Goal: Task Accomplishment & Management: Manage account settings

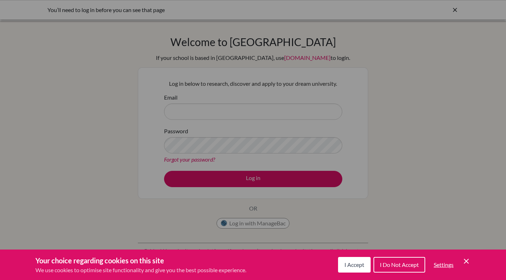
click at [354, 262] on span "I Accept" at bounding box center [354, 264] width 20 height 7
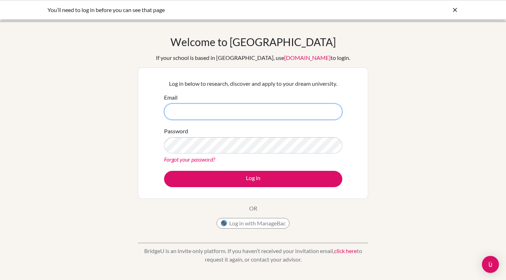
click at [241, 113] on input "Email" at bounding box center [253, 111] width 178 height 16
type input "[EMAIL_ADDRESS][DOMAIN_NAME]"
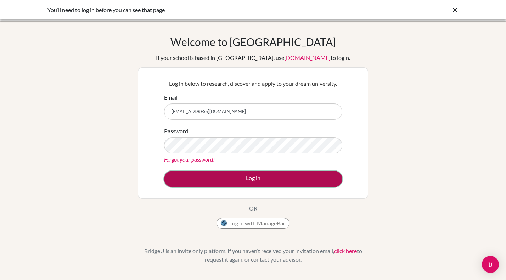
click at [255, 177] on button "Log in" at bounding box center [253, 179] width 178 height 16
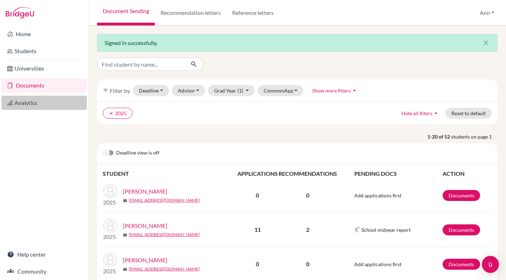
click at [23, 102] on link "Analytics" at bounding box center [43, 103] width 85 height 14
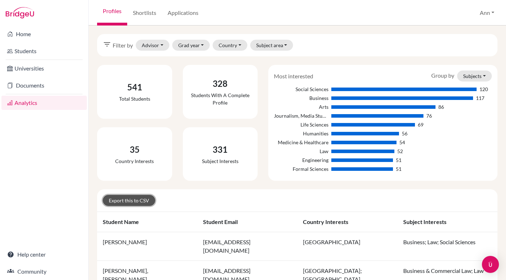
click at [127, 199] on link "Export this to CSV" at bounding box center [129, 200] width 52 height 11
click at [202, 45] on button "Grad year" at bounding box center [191, 45] width 38 height 11
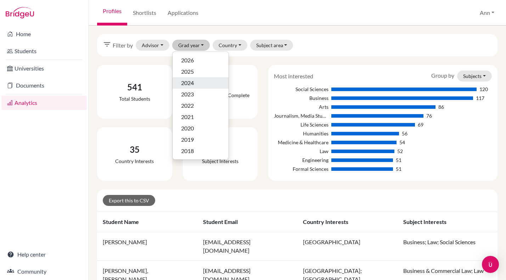
click at [192, 82] on span "2024" at bounding box center [187, 83] width 13 height 8
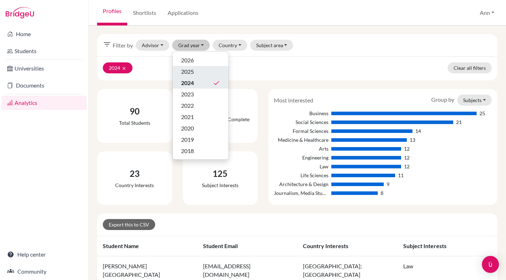
click at [193, 70] on span "2025" at bounding box center [187, 71] width 13 height 8
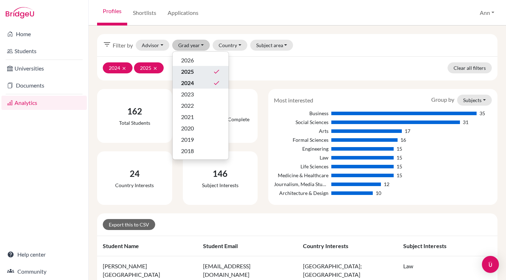
click at [192, 81] on span "2024" at bounding box center [187, 83] width 13 height 8
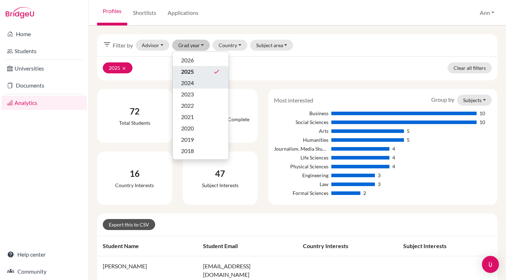
click at [121, 226] on link "Export this to CSV" at bounding box center [129, 224] width 52 height 11
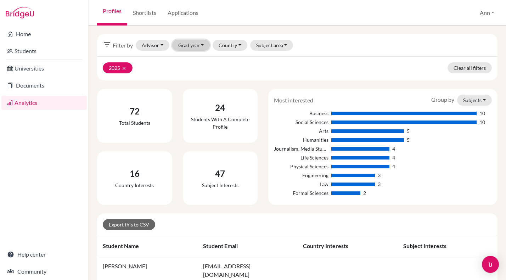
click at [203, 44] on button "Grad year" at bounding box center [191, 45] width 38 height 11
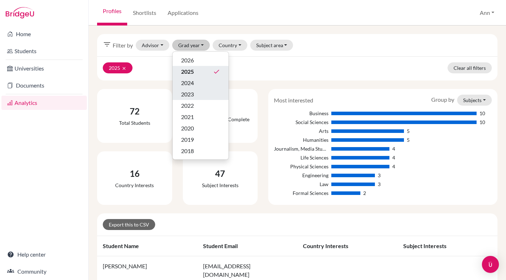
click at [191, 92] on span "2023" at bounding box center [187, 94] width 13 height 8
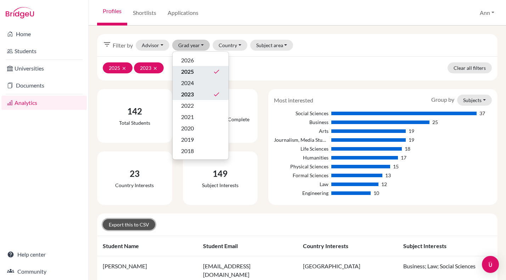
click at [128, 225] on link "Export this to CSV" at bounding box center [129, 224] width 52 height 11
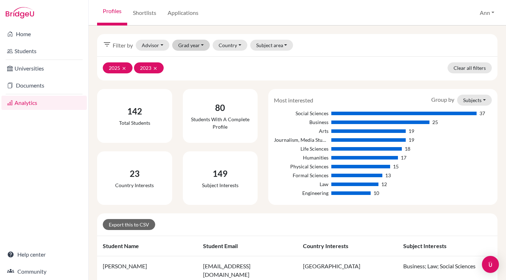
click at [204, 45] on button "Grad year" at bounding box center [191, 45] width 38 height 11
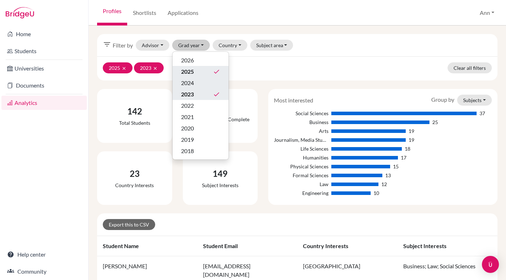
click at [194, 92] on div "2023 done" at bounding box center [200, 94] width 39 height 8
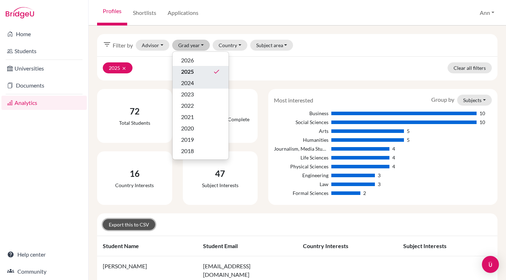
click at [135, 223] on link "Export this to CSV" at bounding box center [129, 224] width 52 height 11
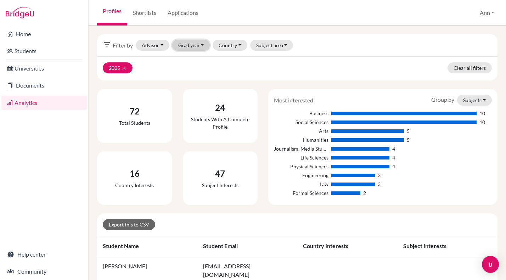
click at [201, 45] on button "Grad year" at bounding box center [191, 45] width 38 height 11
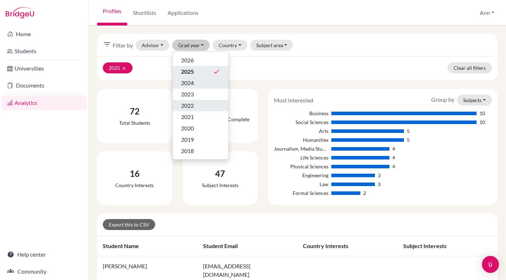
click at [185, 104] on span "2022" at bounding box center [187, 105] width 13 height 8
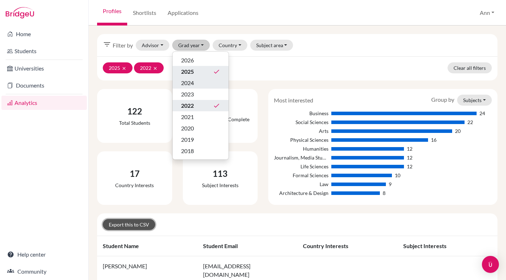
click at [127, 225] on link "Export this to CSV" at bounding box center [129, 224] width 52 height 11
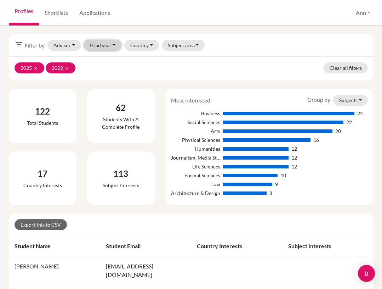
click at [113, 45] on button "Grad year" at bounding box center [103, 45] width 38 height 11
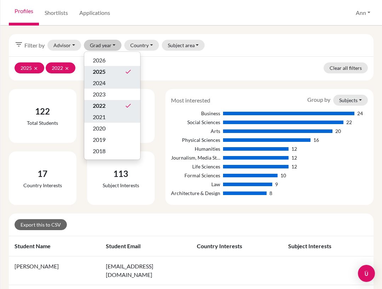
click at [99, 117] on span "2021" at bounding box center [99, 117] width 13 height 8
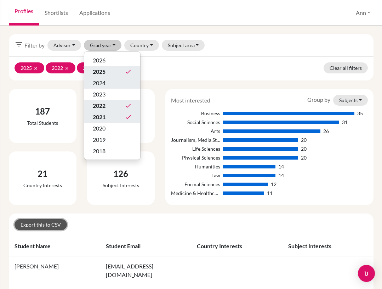
click at [55, 224] on link "Export this to CSV" at bounding box center [41, 224] width 52 height 11
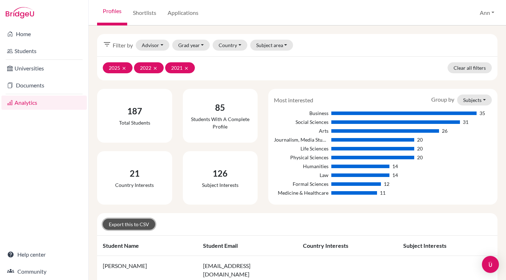
click at [131, 223] on link "Export this to CSV" at bounding box center [129, 224] width 52 height 11
click at [202, 45] on button "Grad year" at bounding box center [191, 45] width 38 height 11
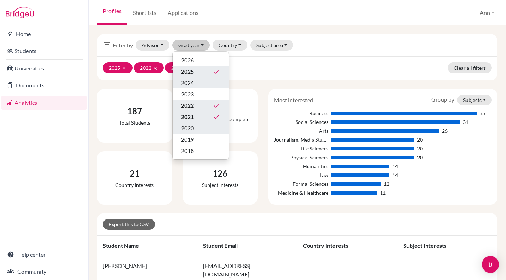
click at [187, 126] on span "2020" at bounding box center [187, 128] width 13 height 8
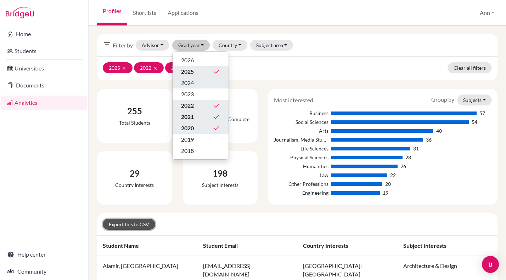
click at [124, 222] on link "Export this to CSV" at bounding box center [129, 224] width 52 height 11
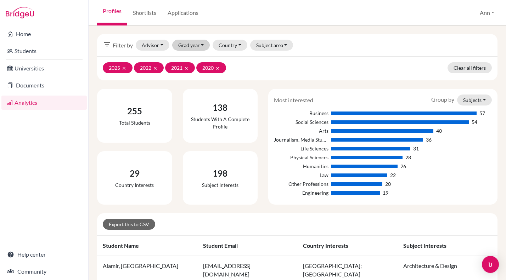
click at [199, 45] on button "Grad year" at bounding box center [191, 45] width 38 height 11
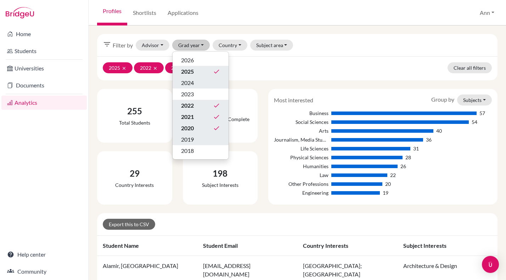
click at [189, 140] on span "2019" at bounding box center [187, 139] width 13 height 8
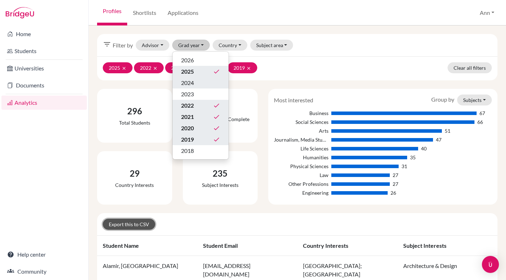
click at [134, 224] on link "Export this to CSV" at bounding box center [129, 224] width 52 height 11
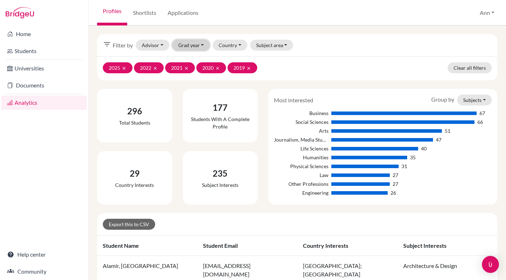
click at [202, 46] on button "Grad year" at bounding box center [191, 45] width 38 height 11
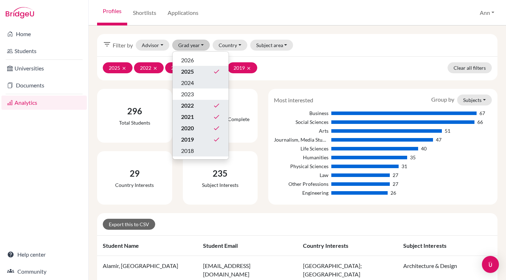
click at [193, 152] on span "2018" at bounding box center [187, 151] width 13 height 8
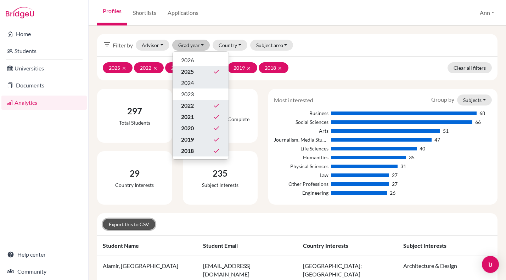
click at [143, 223] on link "Export this to CSV" at bounding box center [129, 224] width 52 height 11
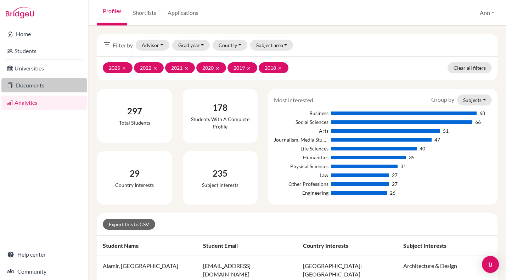
click at [26, 84] on link "Documents" at bounding box center [43, 85] width 85 height 14
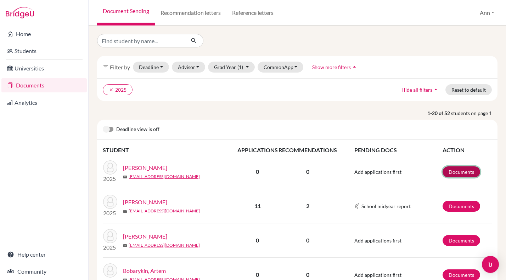
click at [457, 173] on link "Documents" at bounding box center [461, 171] width 38 height 11
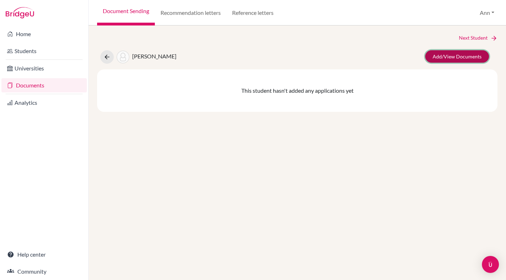
click at [455, 57] on link "Add/View Documents" at bounding box center [457, 56] width 64 height 12
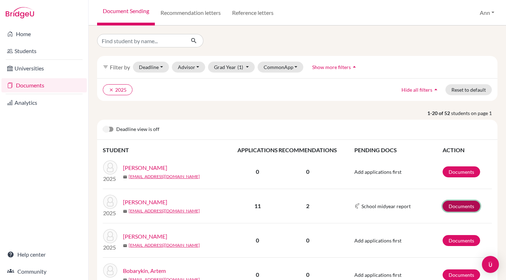
click at [460, 205] on link "Documents" at bounding box center [461, 206] width 38 height 11
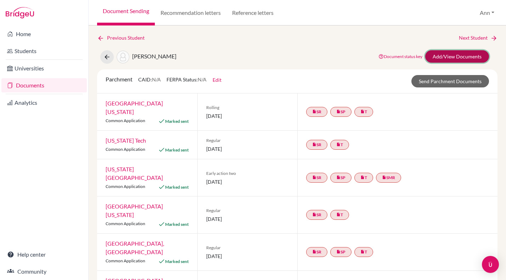
click at [467, 55] on link "Add/View Documents" at bounding box center [457, 56] width 64 height 12
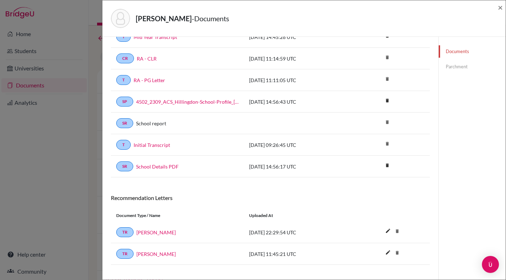
scroll to position [142, 0]
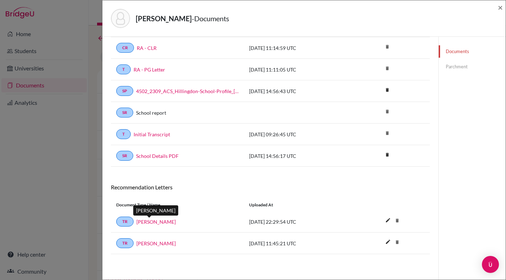
click at [143, 221] on link "[PERSON_NAME]" at bounding box center [155, 221] width 39 height 7
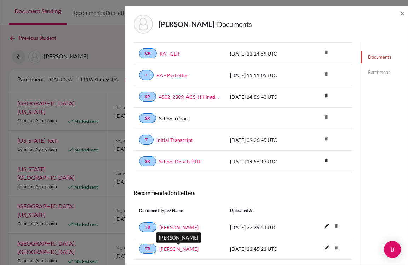
click at [175, 248] on link "Natasha Tzanetou" at bounding box center [178, 248] width 39 height 7
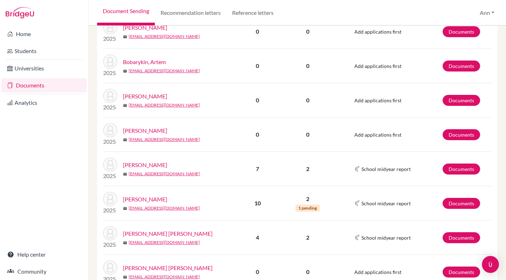
scroll to position [210, 0]
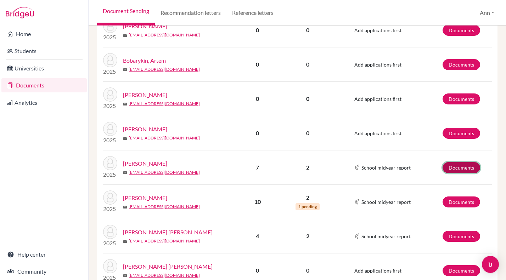
click at [458, 166] on link "Documents" at bounding box center [461, 167] width 38 height 11
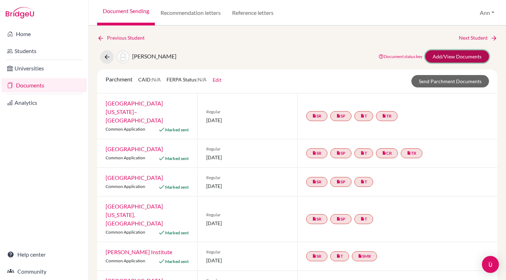
click at [464, 54] on link "Add/View Documents" at bounding box center [457, 56] width 64 height 12
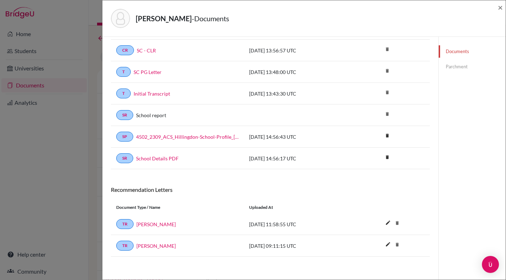
scroll to position [120, 0]
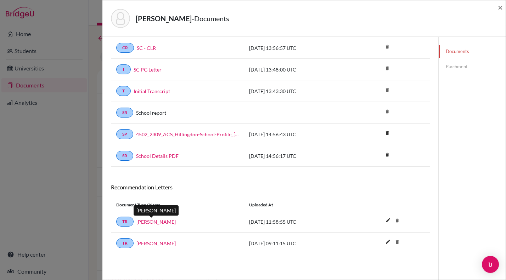
click at [151, 222] on link "Molly Hughes" at bounding box center [155, 221] width 39 height 7
click at [152, 242] on link "Barbara Birchall" at bounding box center [155, 243] width 39 height 7
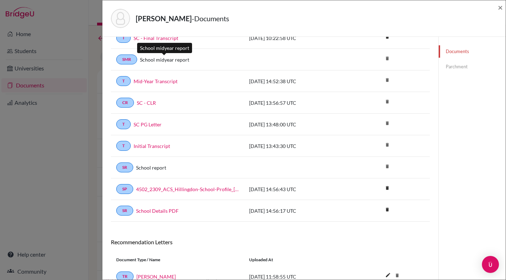
scroll to position [66, 0]
click at [147, 102] on link "SC - CLR" at bounding box center [146, 102] width 19 height 7
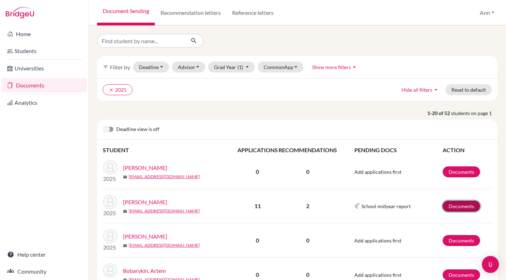
click at [461, 204] on link "Documents" at bounding box center [461, 206] width 38 height 11
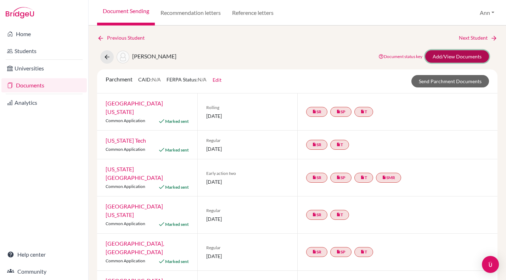
click at [455, 53] on link "Add/View Documents" at bounding box center [457, 56] width 64 height 12
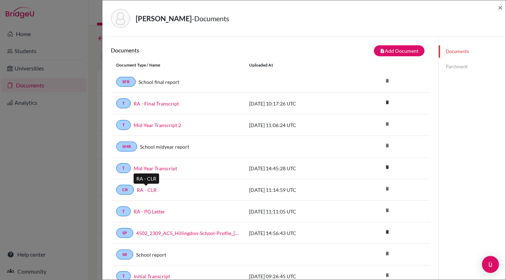
click at [150, 191] on link "RA - CLR" at bounding box center [147, 189] width 20 height 7
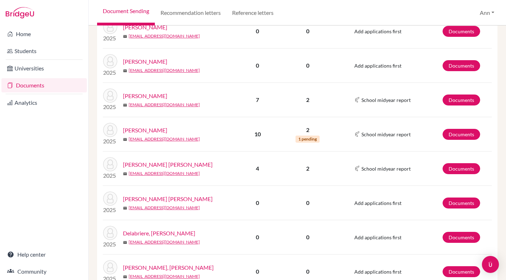
scroll to position [294, 0]
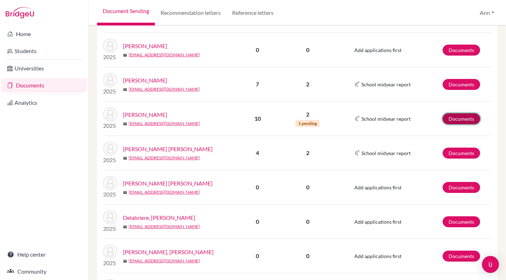
click at [462, 117] on link "Documents" at bounding box center [461, 118] width 38 height 11
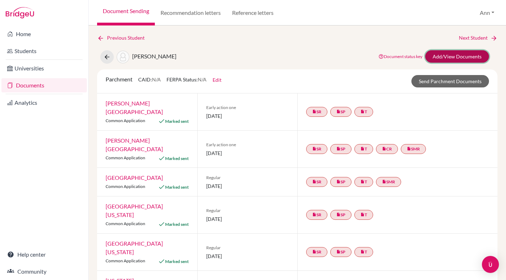
click at [461, 55] on link "Add/View Documents" at bounding box center [457, 56] width 64 height 12
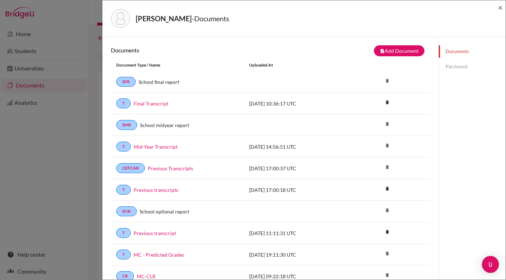
click at [460, 57] on link "Documents" at bounding box center [471, 51] width 67 height 12
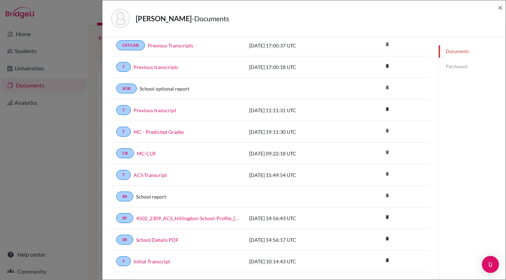
scroll to position [132, 0]
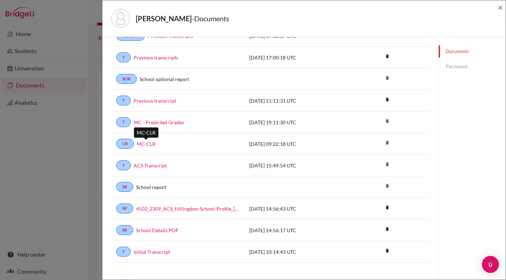
click at [145, 143] on link "MC-CLR" at bounding box center [146, 143] width 19 height 7
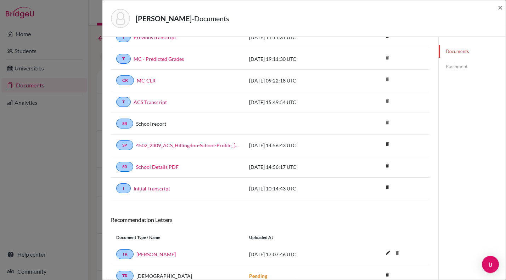
scroll to position [228, 0]
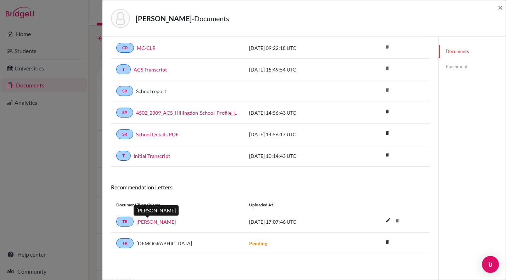
click at [147, 222] on link "[PERSON_NAME]" at bounding box center [155, 221] width 39 height 7
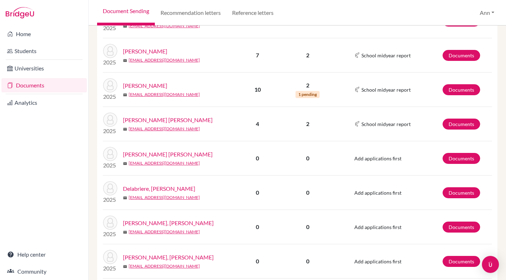
scroll to position [328, 0]
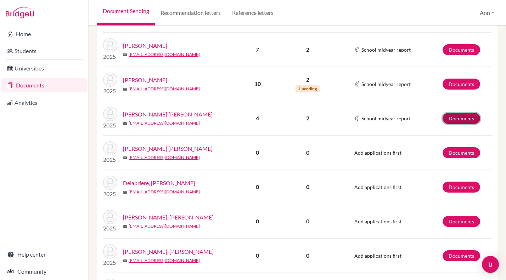
click at [460, 118] on link "Documents" at bounding box center [461, 118] width 38 height 11
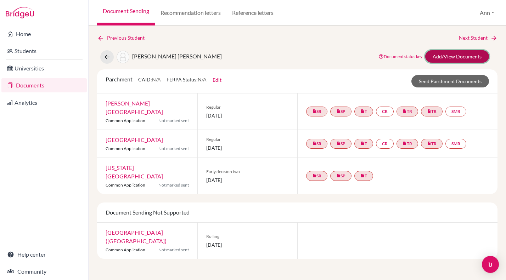
click at [459, 56] on link "Add/View Documents" at bounding box center [457, 56] width 64 height 12
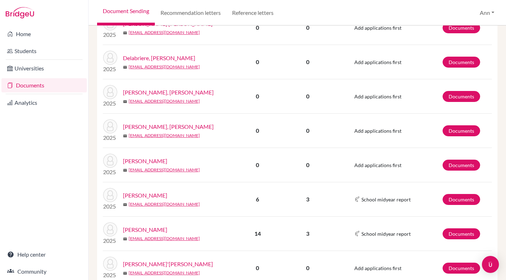
scroll to position [502, 0]
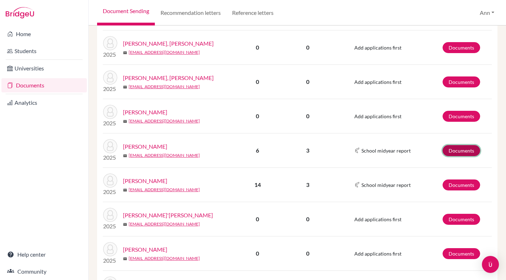
click at [460, 149] on link "Documents" at bounding box center [461, 150] width 38 height 11
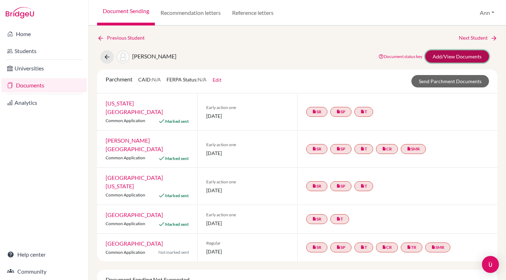
click at [465, 53] on link "Add/View Documents" at bounding box center [457, 56] width 64 height 12
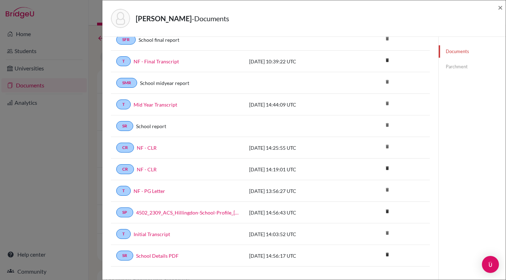
scroll to position [46, 0]
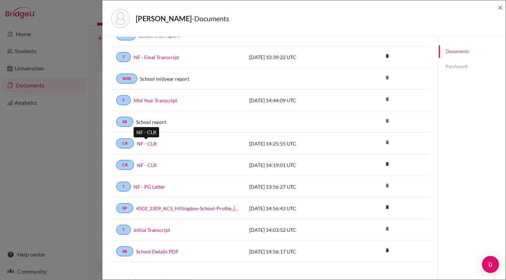
click at [143, 144] on link "NF - CLR" at bounding box center [147, 143] width 20 height 7
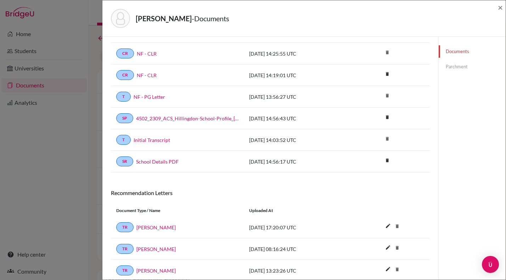
scroll to position [164, 0]
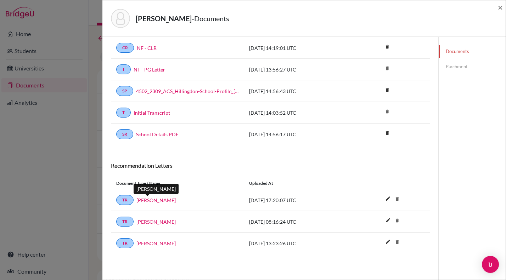
click at [145, 199] on link "Sara Dean" at bounding box center [155, 200] width 39 height 7
click at [155, 221] on link "Mark Kennedy" at bounding box center [155, 221] width 39 height 7
click at [156, 243] on link "Carmen Fernandez" at bounding box center [155, 243] width 39 height 7
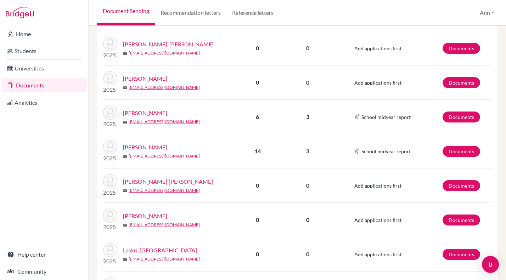
scroll to position [538, 0]
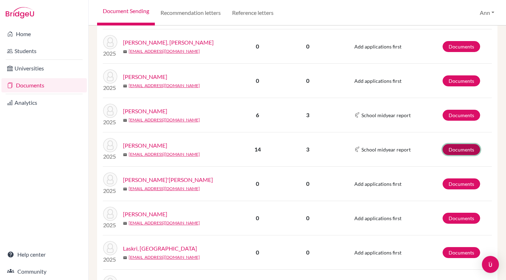
click at [457, 149] on link "Documents" at bounding box center [461, 149] width 38 height 11
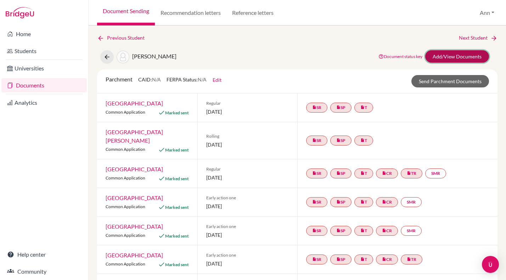
click at [470, 55] on link "Add/View Documents" at bounding box center [457, 56] width 64 height 12
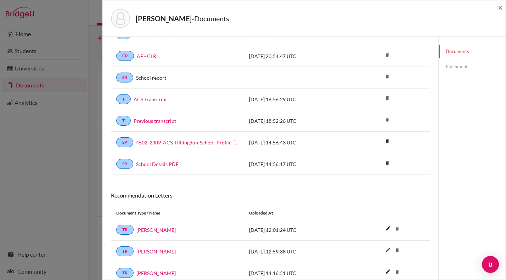
scroll to position [15, 0]
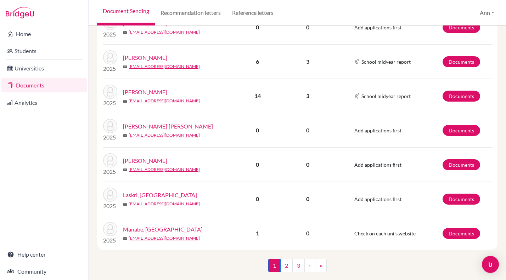
scroll to position [606, 0]
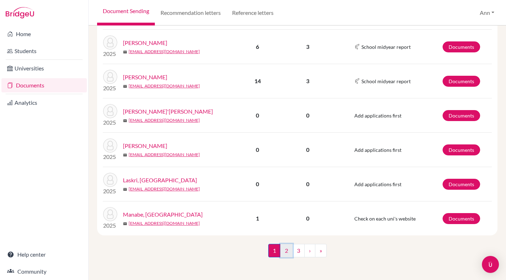
click at [286, 250] on link "2" at bounding box center [286, 250] width 12 height 13
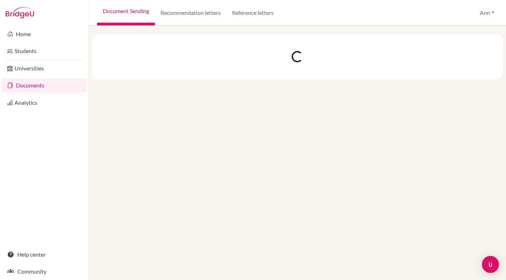
scroll to position [0, 0]
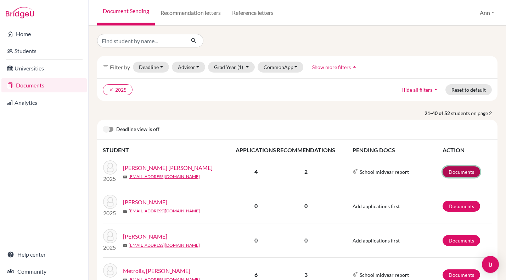
click at [461, 171] on link "Documents" at bounding box center [461, 171] width 38 height 11
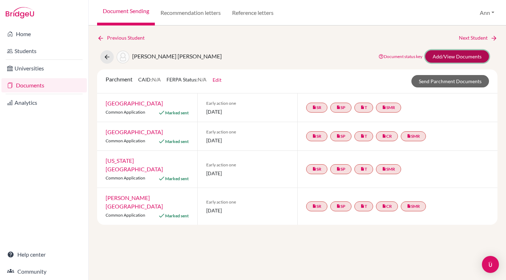
click at [459, 56] on link "Add/View Documents" at bounding box center [457, 56] width 64 height 12
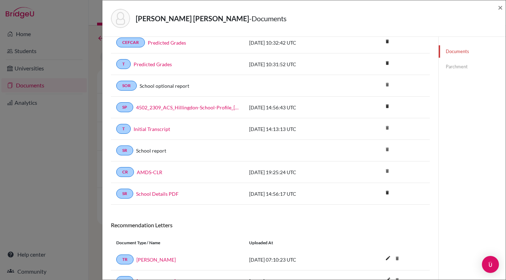
scroll to position [149, 0]
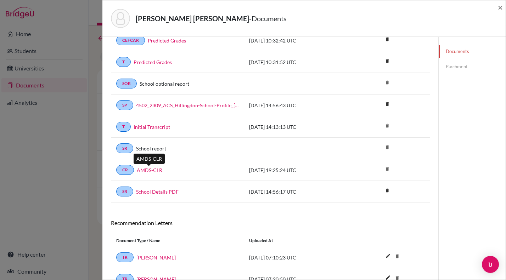
click at [150, 170] on link "AMDS-CLR" at bounding box center [149, 169] width 25 height 7
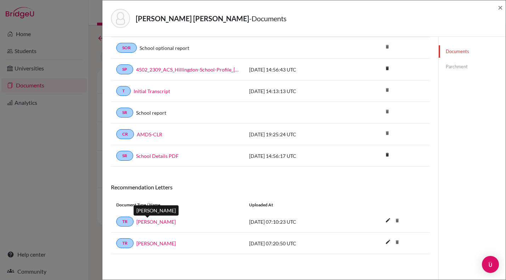
click at [148, 222] on link "Sara Dean" at bounding box center [155, 221] width 39 height 7
click at [155, 243] on link "Alison Aurnhammer" at bounding box center [155, 243] width 39 height 7
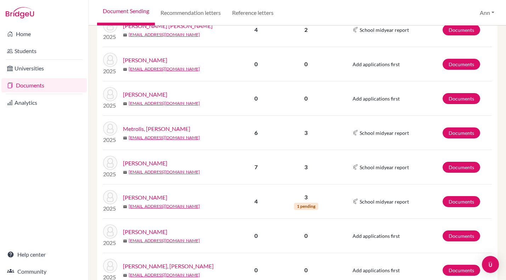
scroll to position [154, 0]
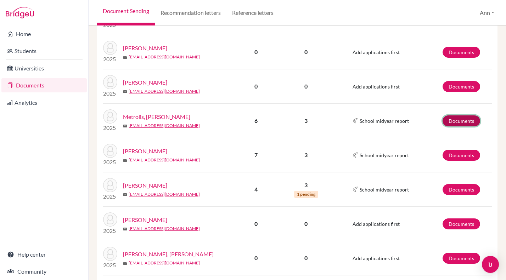
click at [462, 120] on link "Documents" at bounding box center [461, 120] width 38 height 11
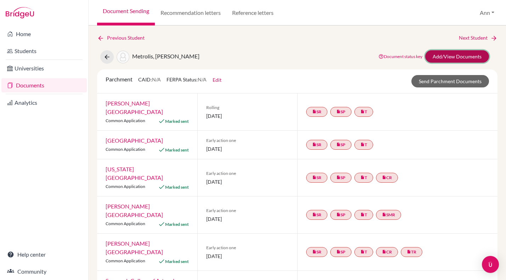
click at [463, 56] on link "Add/View Documents" at bounding box center [457, 56] width 64 height 12
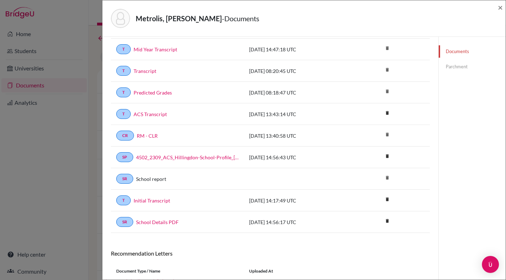
scroll to position [72, 0]
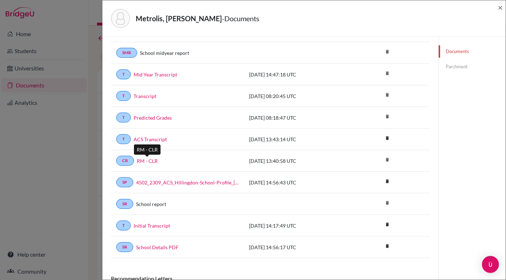
click at [144, 160] on link "RM - CLR" at bounding box center [147, 160] width 21 height 7
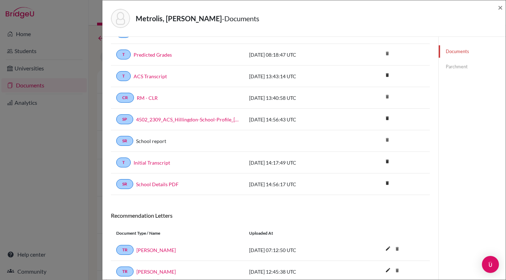
scroll to position [185, 0]
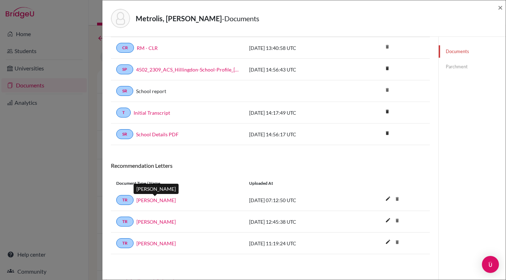
click at [150, 199] on link "Katerina Sleiman" at bounding box center [155, 200] width 39 height 7
click at [155, 220] on link "[PERSON_NAME]" at bounding box center [155, 221] width 39 height 7
click at [152, 243] on link "Andy Groark" at bounding box center [155, 243] width 39 height 7
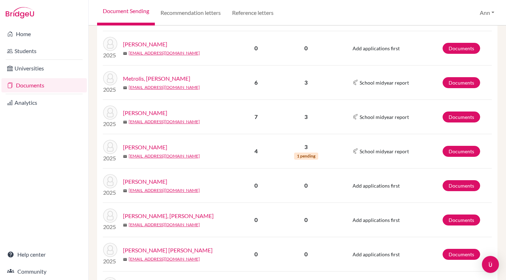
scroll to position [206, 0]
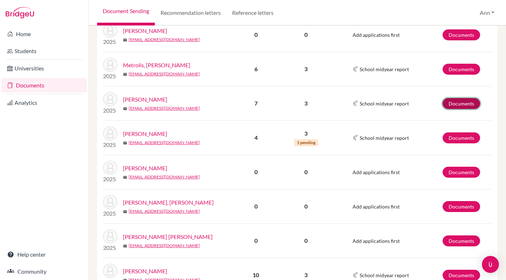
click at [462, 102] on link "Documents" at bounding box center [461, 103] width 38 height 11
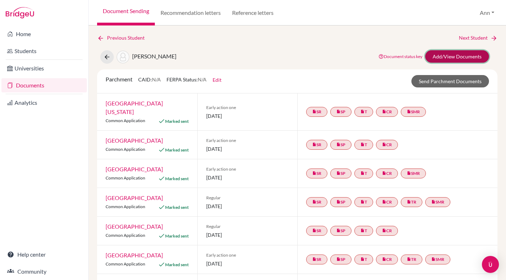
click at [461, 57] on link "Add/View Documents" at bounding box center [457, 56] width 64 height 12
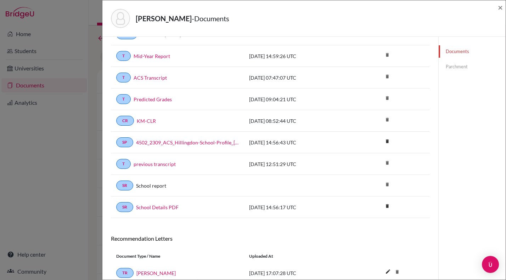
scroll to position [53, 0]
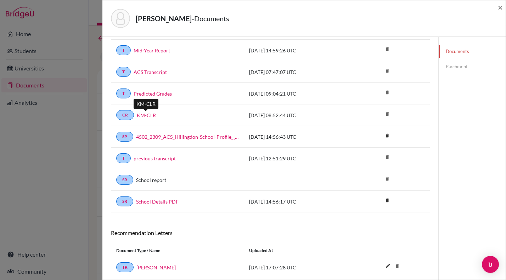
click at [142, 114] on link "KM-CLR" at bounding box center [146, 115] width 19 height 7
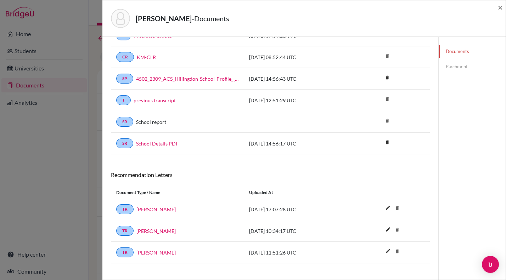
scroll to position [120, 0]
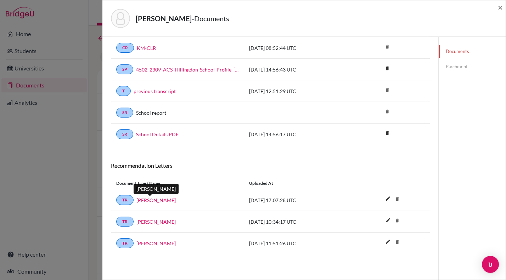
click at [152, 199] on link "Nimish Shah" at bounding box center [155, 200] width 39 height 7
click at [147, 221] on link "Sara Dean" at bounding box center [155, 221] width 39 height 7
click at [144, 246] on link "Mark Kennedy" at bounding box center [155, 243] width 39 height 7
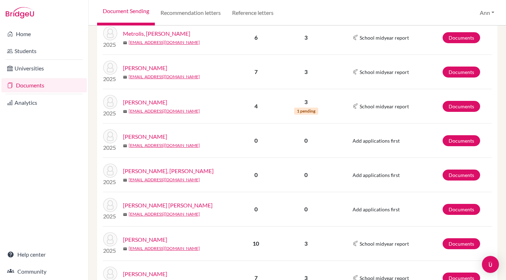
scroll to position [240, 0]
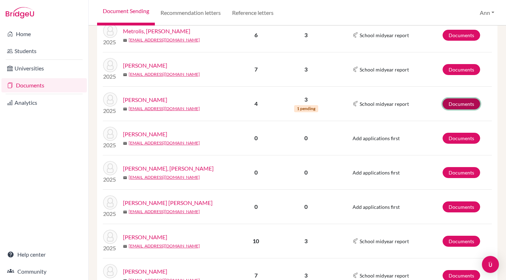
click at [461, 103] on link "Documents" at bounding box center [461, 103] width 38 height 11
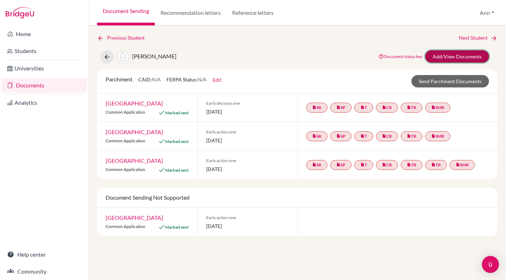
click at [458, 53] on link "Add/View Documents" at bounding box center [457, 56] width 64 height 12
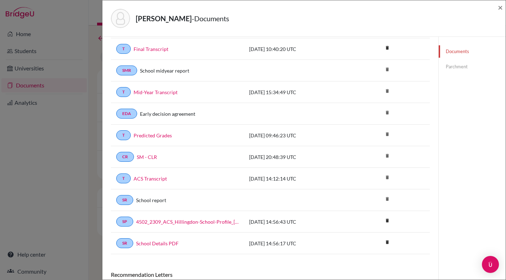
scroll to position [61, 0]
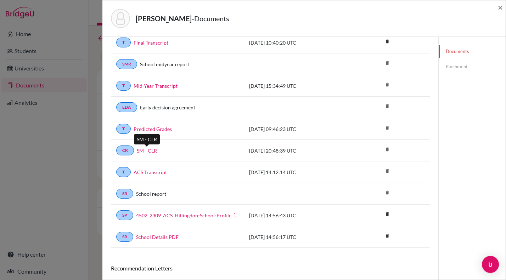
click at [146, 149] on link "SM - CLR" at bounding box center [147, 150] width 20 height 7
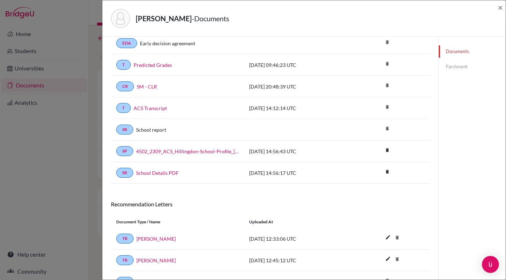
scroll to position [164, 0]
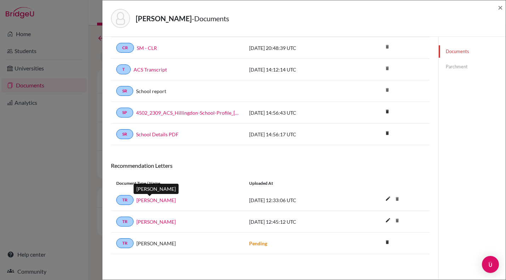
click at [146, 201] on link "Hala Mattar" at bounding box center [155, 200] width 39 height 7
click at [157, 221] on link "Dougal Fergusson" at bounding box center [155, 221] width 39 height 7
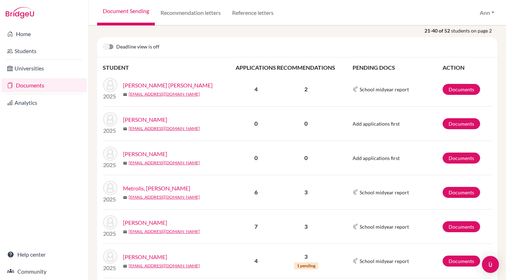
scroll to position [84, 0]
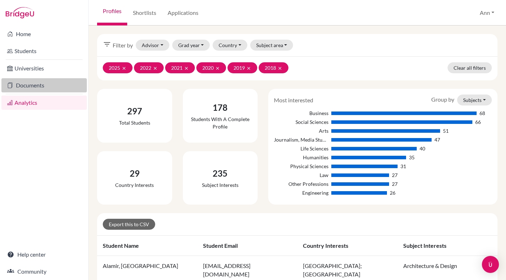
click at [41, 87] on link "Documents" at bounding box center [43, 85] width 85 height 14
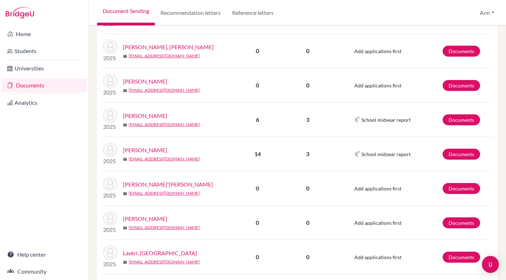
scroll to position [606, 0]
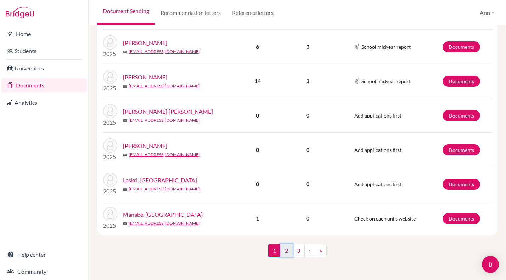
click at [288, 249] on link "2" at bounding box center [286, 250] width 12 height 13
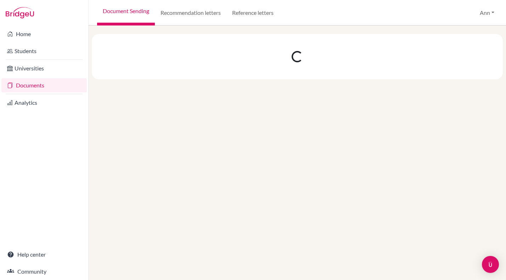
scroll to position [0, 0]
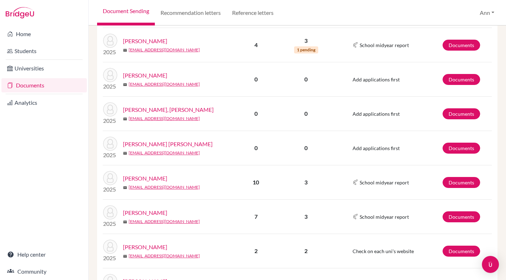
scroll to position [300, 0]
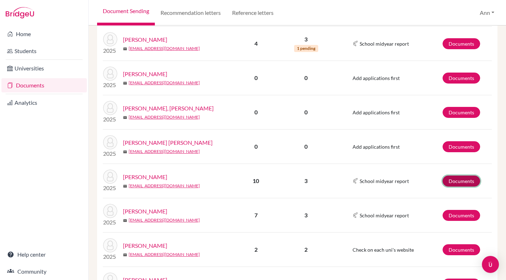
click at [463, 180] on link "Documents" at bounding box center [461, 181] width 38 height 11
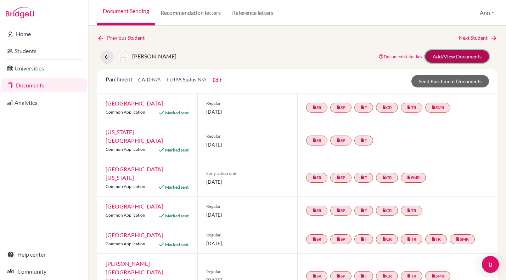
click at [465, 55] on link "Add/View Documents" at bounding box center [457, 56] width 64 height 12
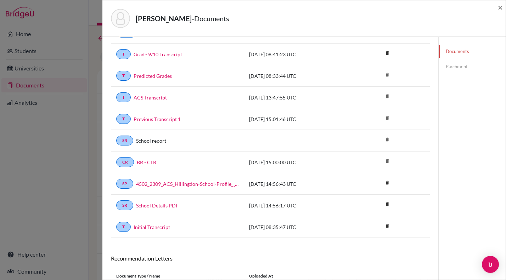
scroll to position [137, 0]
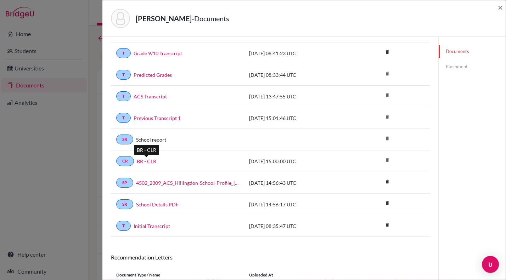
click at [144, 161] on link "BR - CLR" at bounding box center [146, 161] width 19 height 7
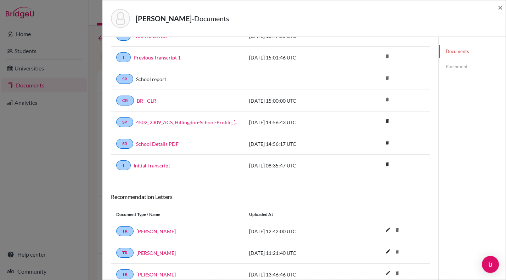
scroll to position [228, 0]
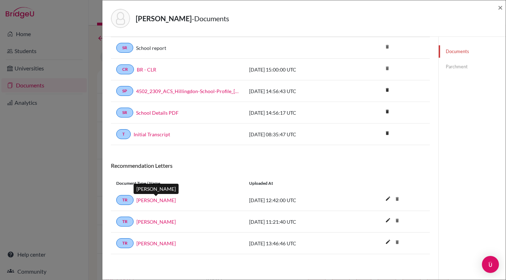
click at [161, 202] on link "[PERSON_NAME]" at bounding box center [155, 200] width 39 height 7
click at [155, 221] on link "[PERSON_NAME]" at bounding box center [155, 221] width 39 height 7
click at [154, 241] on link "[PERSON_NAME]" at bounding box center [155, 243] width 39 height 7
